Goal: Information Seeking & Learning: Understand process/instructions

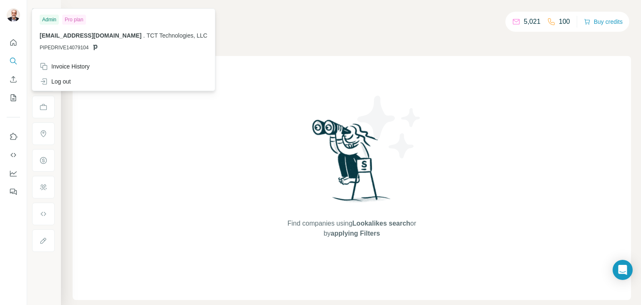
click at [71, 20] on div "Pro plan" at bounding box center [74, 20] width 24 height 10
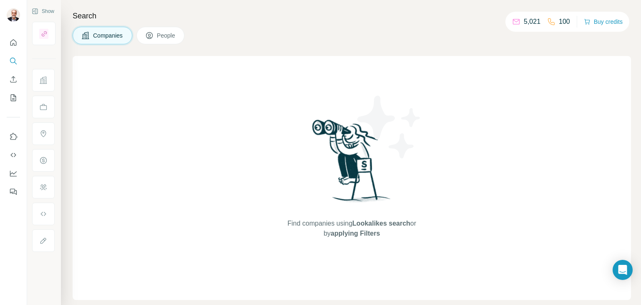
click at [174, 151] on div "Find companies using Lookalikes search or by applying Filters" at bounding box center [352, 178] width 559 height 244
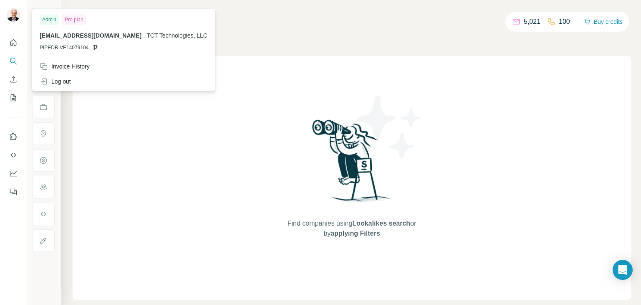
click at [15, 11] on img at bounding box center [13, 14] width 13 height 13
click at [82, 67] on div "Invoice History" at bounding box center [65, 66] width 50 height 8
click at [47, 22] on div "Admin" at bounding box center [49, 20] width 19 height 10
click at [74, 19] on div "Pro plan" at bounding box center [74, 20] width 24 height 10
click at [292, 31] on div "Companies People" at bounding box center [352, 36] width 559 height 18
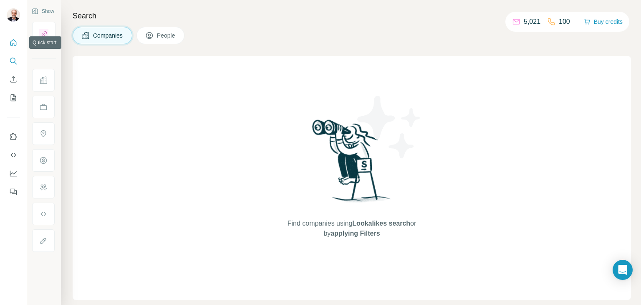
click at [12, 43] on icon "Quick start" at bounding box center [13, 42] width 8 height 8
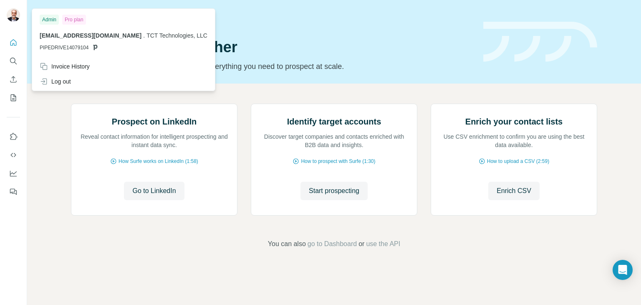
click at [13, 14] on img at bounding box center [13, 14] width 13 height 13
click at [357, 35] on div "Quick start Let’s prospect together Pick your starting point and we’ll provide …" at bounding box center [272, 41] width 403 height 61
click at [76, 20] on div "Pro plan" at bounding box center [74, 20] width 24 height 10
click at [51, 18] on div "Admin" at bounding box center [49, 20] width 19 height 10
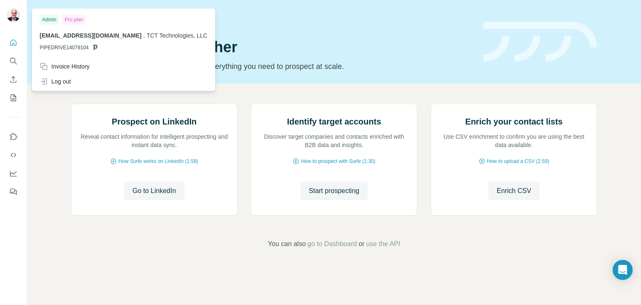
click at [117, 20] on div "Admin Pro plan" at bounding box center [124, 20] width 168 height 10
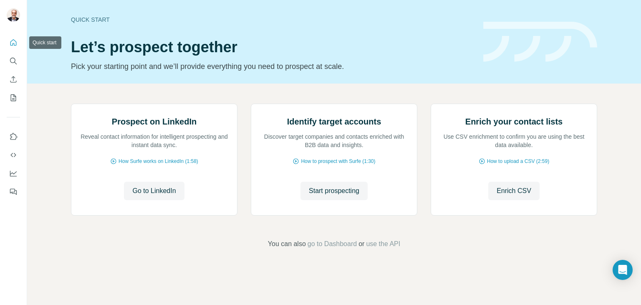
click at [13, 44] on icon "Quick start" at bounding box center [13, 42] width 8 height 8
click at [13, 174] on icon "Dashboard" at bounding box center [13, 173] width 8 height 8
click at [496, 165] on span "How to upload a CSV (2:59)" at bounding box center [518, 161] width 62 height 8
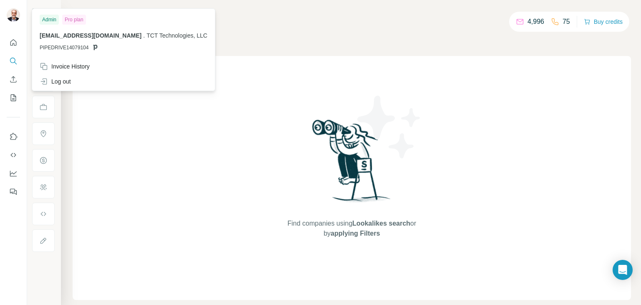
click at [13, 11] on img at bounding box center [13, 14] width 13 height 13
click at [393, 24] on div "Search Companies People Find companies using Lookalikes search or by applying F…" at bounding box center [351, 152] width 580 height 305
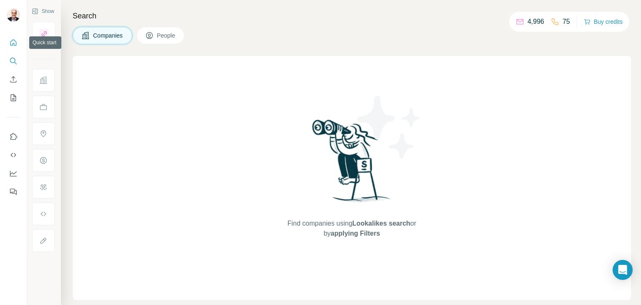
click at [13, 41] on icon "Quick start" at bounding box center [13, 42] width 8 height 8
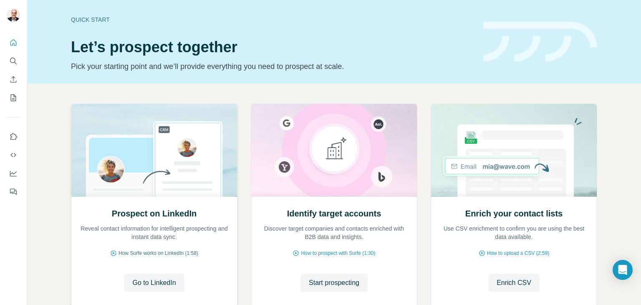
click at [172, 251] on span "How Surfe works on LinkedIn (1:58)" at bounding box center [159, 253] width 80 height 8
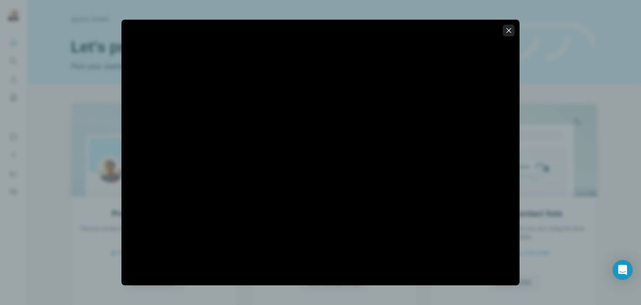
click at [509, 28] on icon "button" at bounding box center [509, 30] width 8 height 8
